Goal: Transaction & Acquisition: Purchase product/service

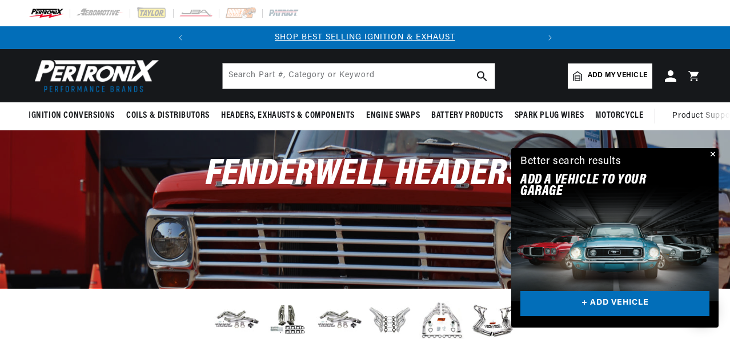
click at [715, 151] on button "Close" at bounding box center [712, 155] width 14 height 14
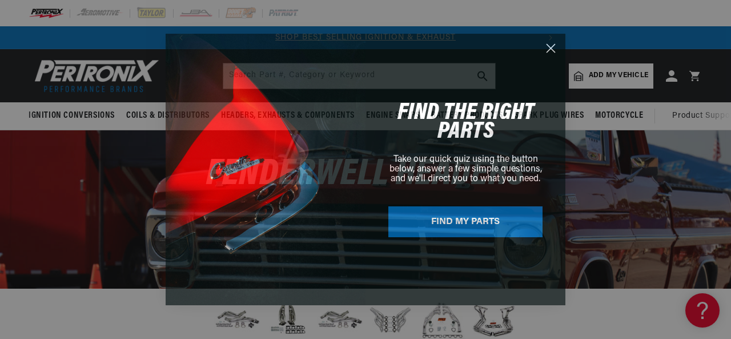
click at [549, 46] on circle "Close dialog" at bounding box center [550, 48] width 19 height 19
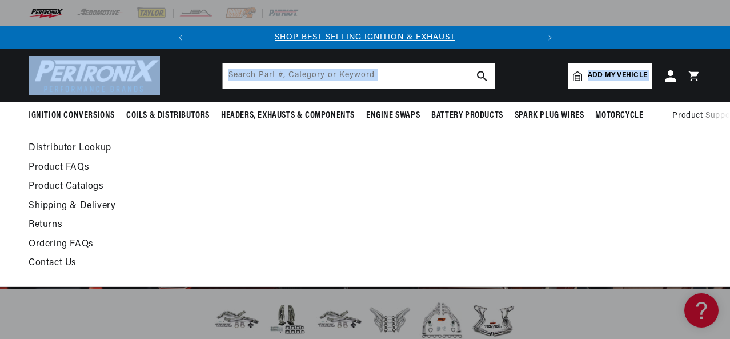
drag, startPoint x: 729, startPoint y: 55, endPoint x: 729, endPoint y: 148, distance: 92.5
click at [729, 130] on sticky-header "Ignition Conversions Shop by Feature Ignitor© The Original Ignitor© Ignitor© II…" at bounding box center [365, 89] width 730 height 81
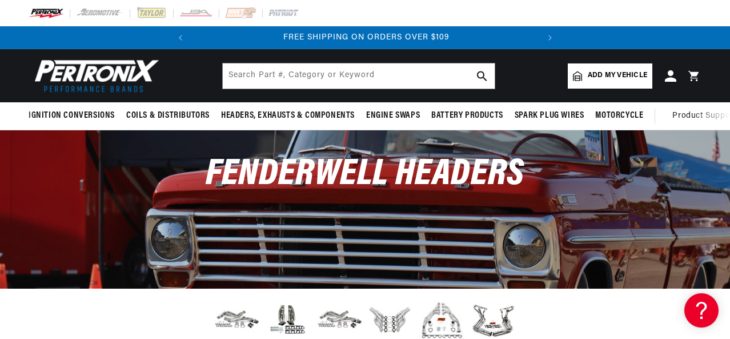
scroll to position [0, 346]
click at [711, 164] on div "Fenderwell Headers" at bounding box center [365, 180] width 730 height 100
click at [607, 75] on span "Add my vehicle" at bounding box center [617, 75] width 59 height 11
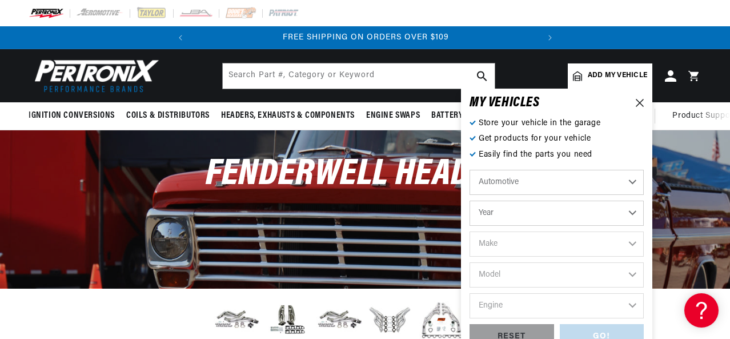
click at [632, 210] on select "Year 2026 2025 2024 2023 2022 2021 2020 2019 2018 2017 2016 2015 2014 2013 2012…" at bounding box center [556, 212] width 174 height 25
click at [635, 212] on select "Year 2026 2025 2024 2023 2022 2021 2020 2019 2018 2017 2016 2015 2014 2013 2012…" at bounding box center [556, 212] width 174 height 25
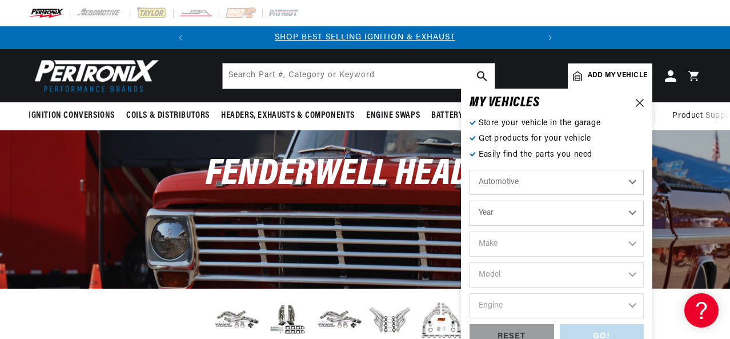
click at [498, 208] on select "Year 2026 2025 2024 2023 2022 2021 2020 2019 2018 2017 2016 2015 2014 2013 2012…" at bounding box center [556, 212] width 174 height 25
click at [632, 210] on select "Year 2026 2025 2024 2023 2022 2021 2020 2019 2018 2017 2016 2015 2014 2013 2012…" at bounding box center [556, 212] width 174 height 25
click at [509, 210] on select "Year 2026 2025 2024 2023 2022 2021 2020 2019 2018 2017 2016 2015 2014 2013 2012…" at bounding box center [556, 212] width 174 height 25
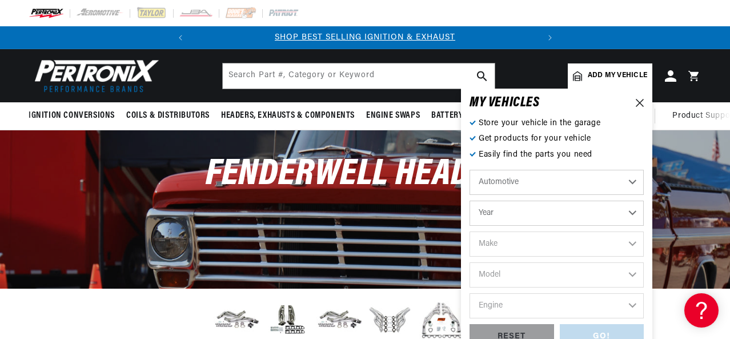
click at [378, 205] on div "Fenderwell Headers" at bounding box center [365, 180] width 730 height 100
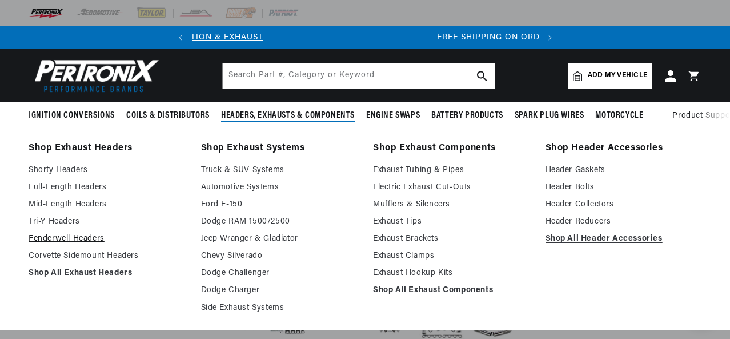
click at [76, 236] on link "Fenderwell Headers" at bounding box center [107, 239] width 156 height 14
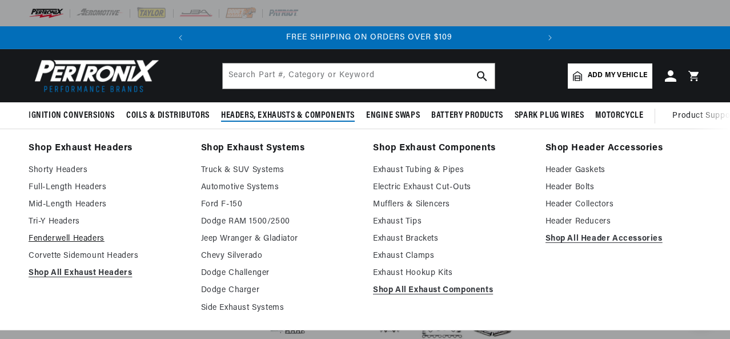
scroll to position [0, 346]
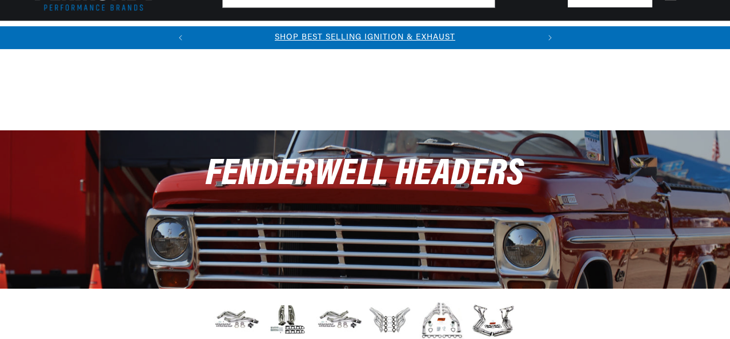
scroll to position [296, 0]
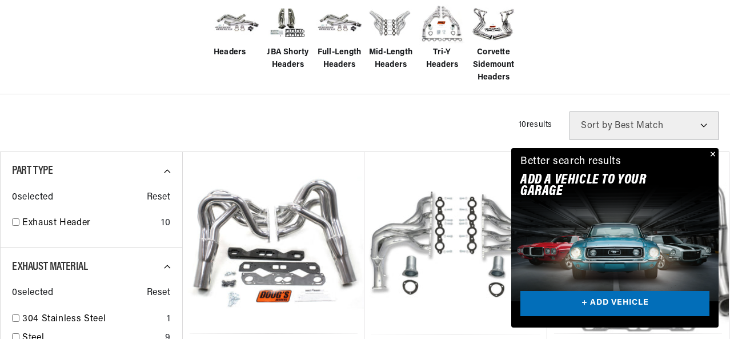
drag, startPoint x: 730, startPoint y: 122, endPoint x: 724, endPoint y: 185, distance: 63.1
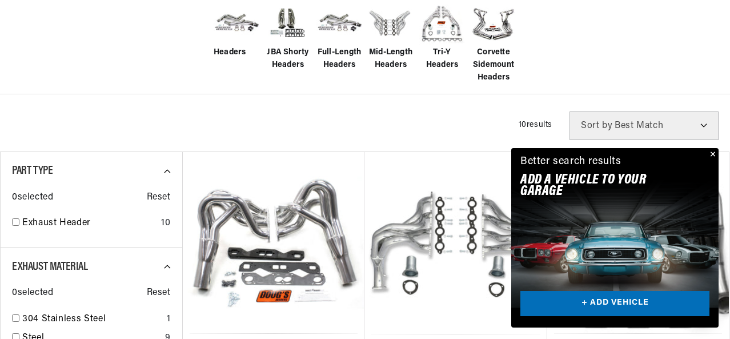
scroll to position [0, 0]
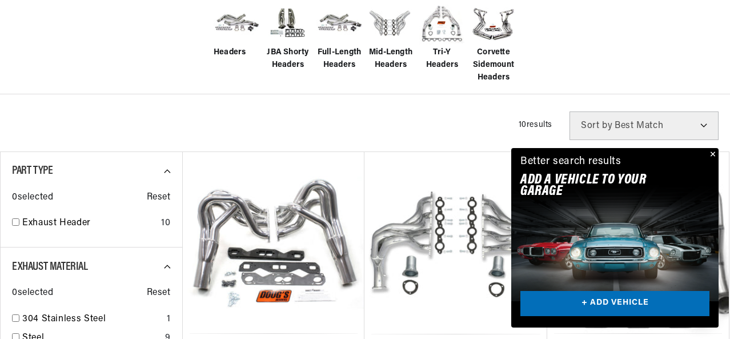
click at [711, 152] on button "Close" at bounding box center [712, 155] width 14 height 14
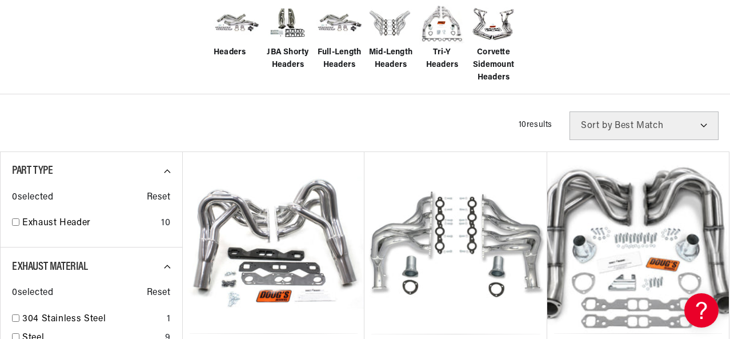
click at [703, 125] on select "Best Match Featured Name, A-Z Name, Z-A Price, Low to High Price, High to Low" at bounding box center [643, 125] width 149 height 29
click at [684, 39] on div "Headers JBA Shorty Headers Full-Length Headers Mid-Length Headers Tri-Y Headers…" at bounding box center [365, 42] width 730 height 103
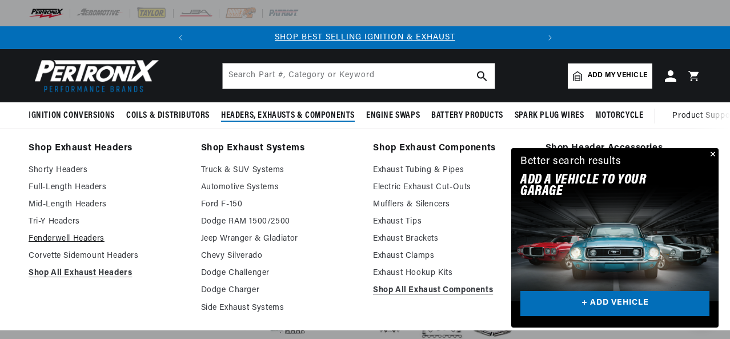
click at [93, 238] on link "Fenderwell Headers" at bounding box center [107, 239] width 156 height 14
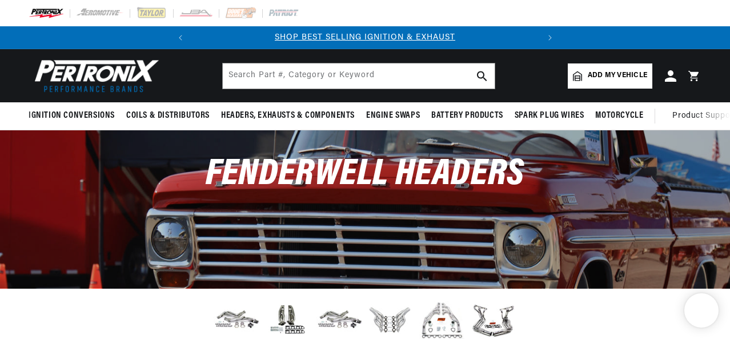
drag, startPoint x: 727, startPoint y: 214, endPoint x: 727, endPoint y: 277, distance: 62.8
click at [727, 277] on div "Fenderwell Headers" at bounding box center [365, 208] width 730 height 157
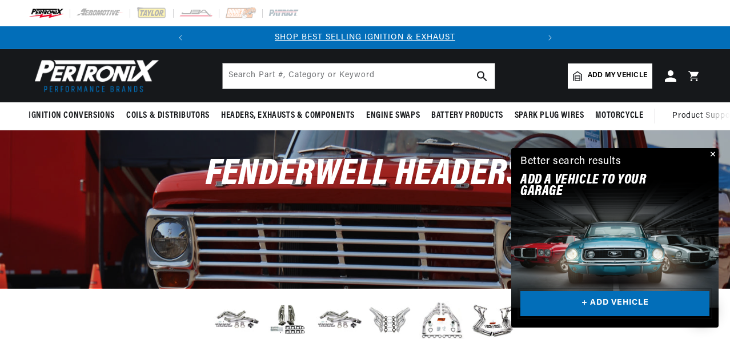
click at [612, 305] on link "+ ADD VEHICLE" at bounding box center [614, 304] width 189 height 26
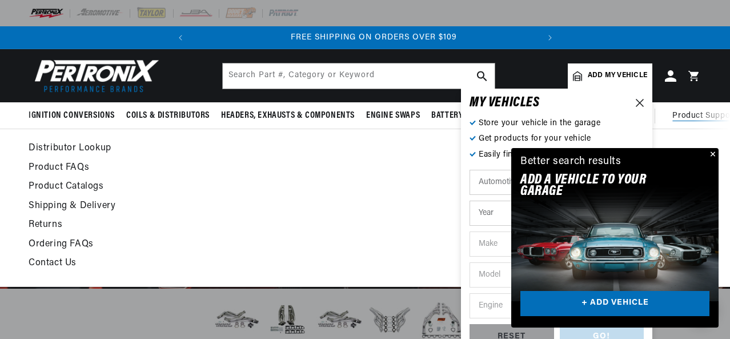
scroll to position [0, 346]
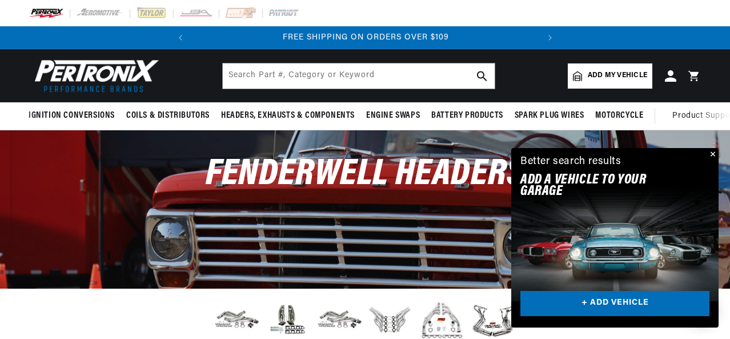
click at [710, 156] on button "Close" at bounding box center [712, 155] width 14 height 14
